Goal: Task Accomplishment & Management: Complete application form

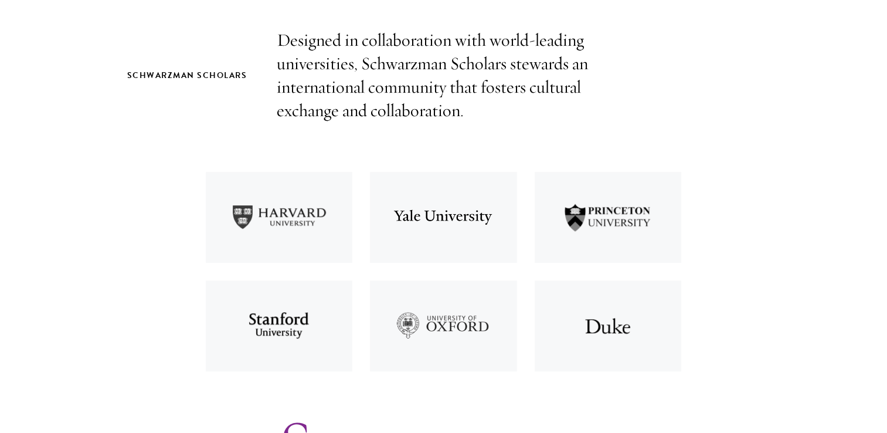
scroll to position [781, 0]
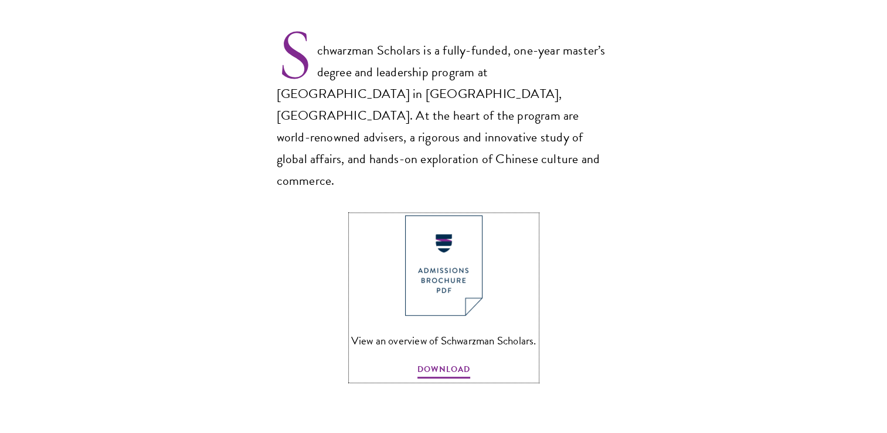
click at [454, 236] on img at bounding box center [443, 265] width 77 height 100
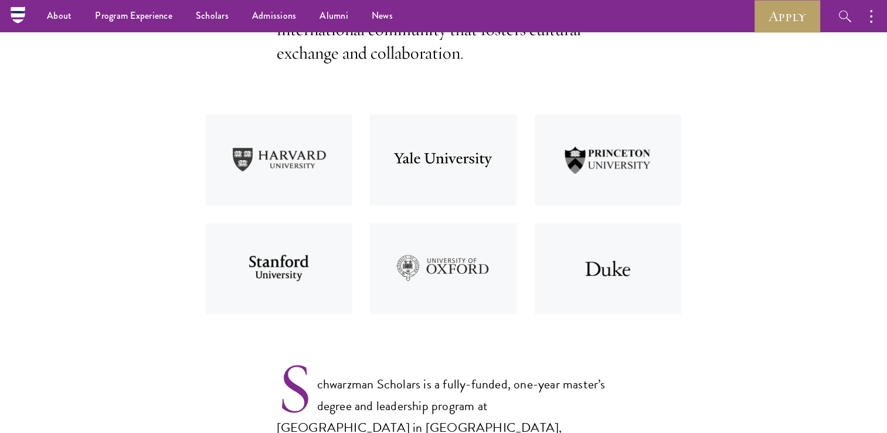
scroll to position [0, 0]
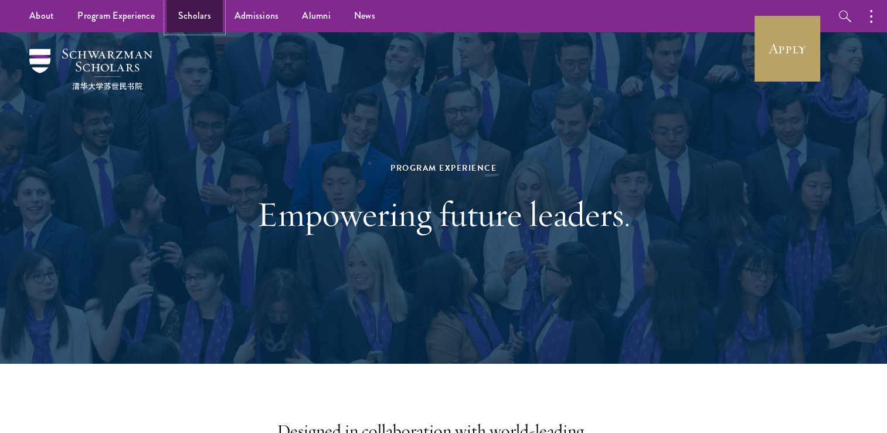
click at [184, 21] on link "Scholars" at bounding box center [194, 16] width 56 height 32
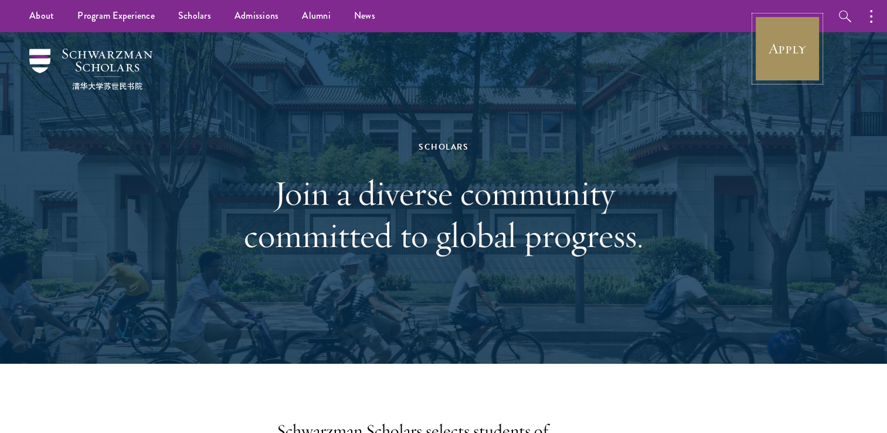
click at [765, 59] on link "Apply" at bounding box center [787, 49] width 66 height 66
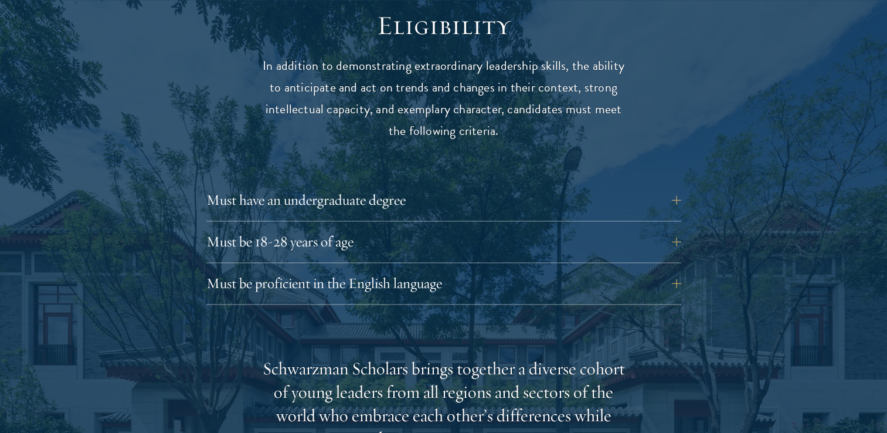
scroll to position [1594, 0]
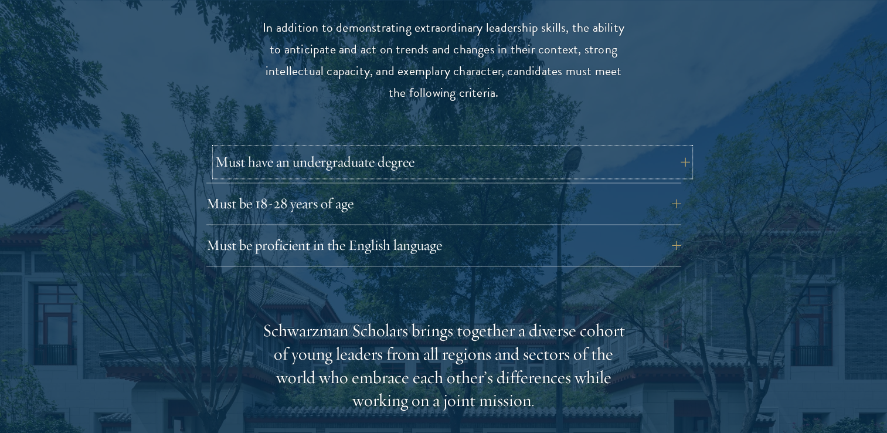
click at [678, 148] on button "Must have an undergraduate degree" at bounding box center [452, 162] width 475 height 28
click at [661, 148] on button "Must have an undergraduate degree" at bounding box center [452, 162] width 475 height 28
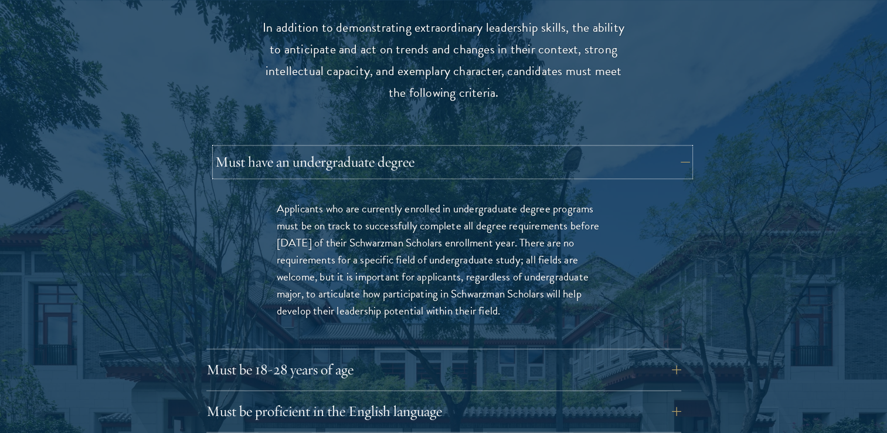
click at [671, 148] on button "Must have an undergraduate degree" at bounding box center [452, 162] width 475 height 28
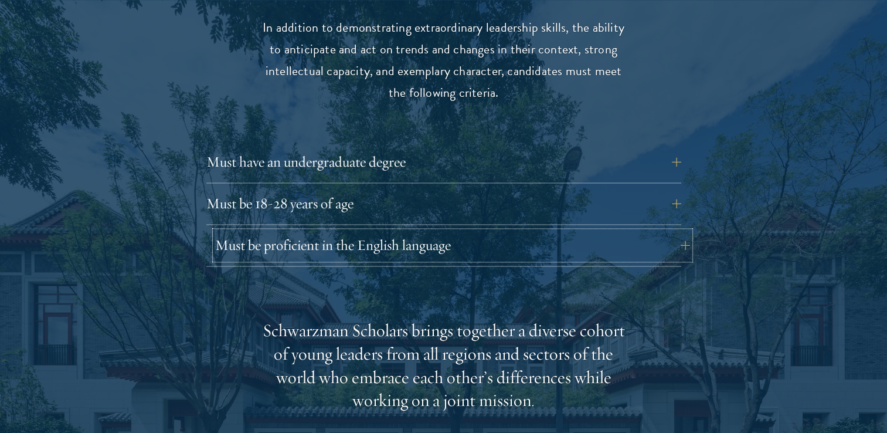
click at [678, 231] on button "Must be proficient in the English language" at bounding box center [452, 245] width 475 height 28
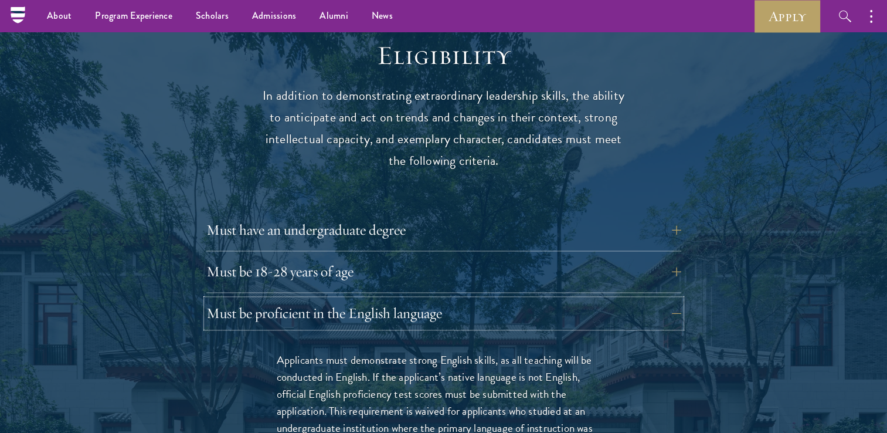
scroll to position [387, 0]
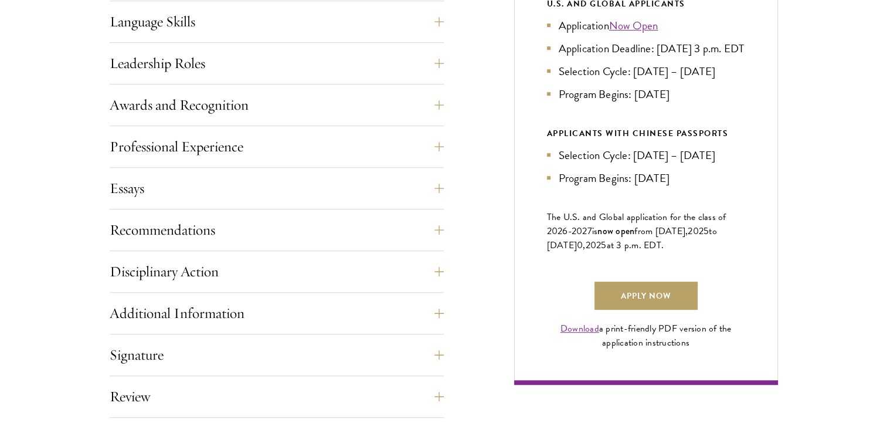
scroll to position [700, 0]
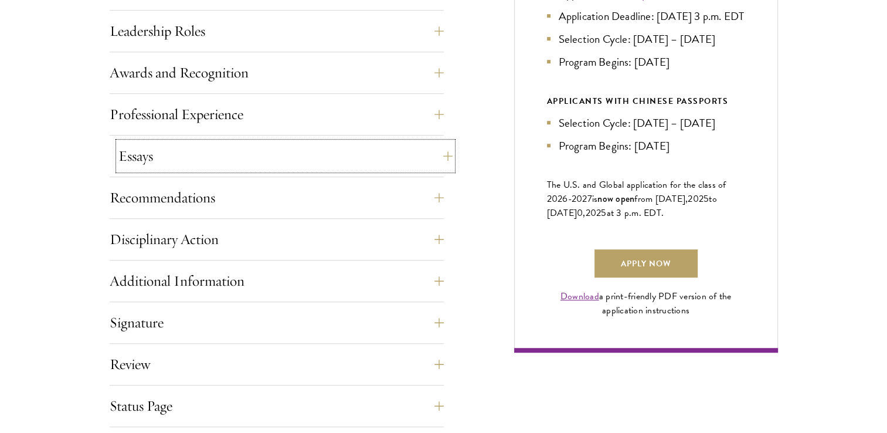
click at [443, 150] on button "Essays" at bounding box center [285, 156] width 334 height 28
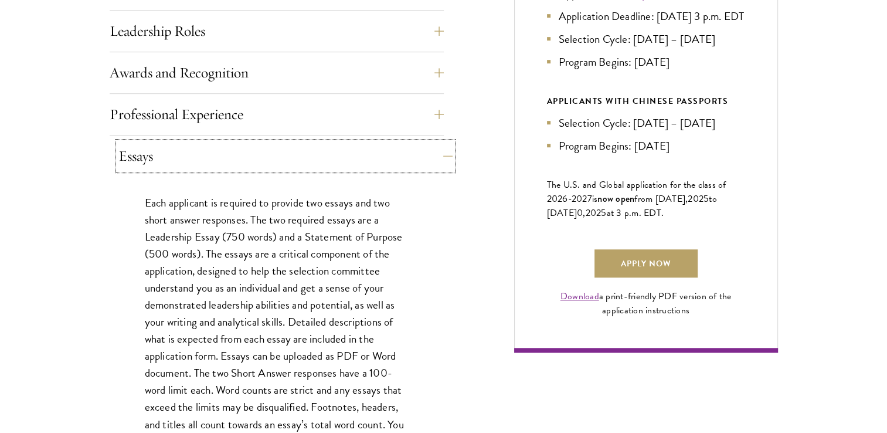
click at [443, 150] on button "Essays" at bounding box center [285, 156] width 334 height 28
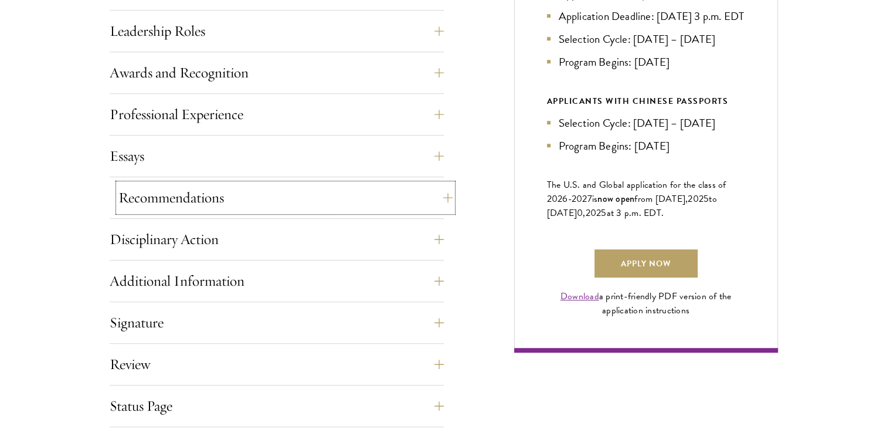
click at [431, 198] on button "Recommendations" at bounding box center [285, 197] width 334 height 28
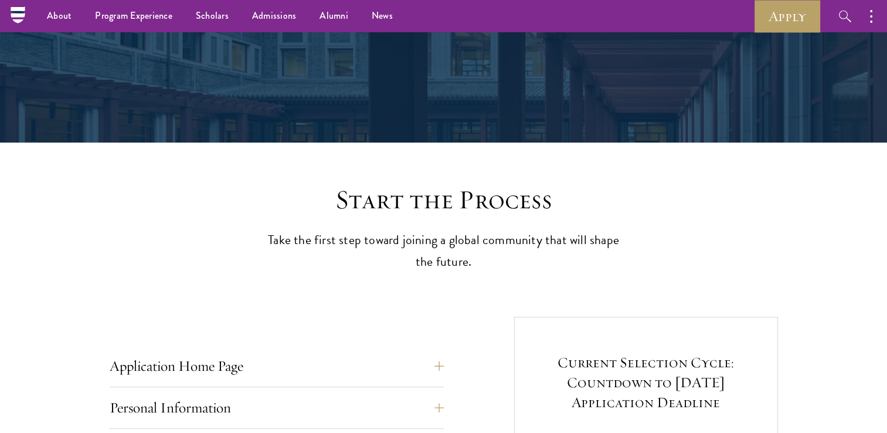
scroll to position [0, 0]
